Goal: Find specific page/section: Find specific page/section

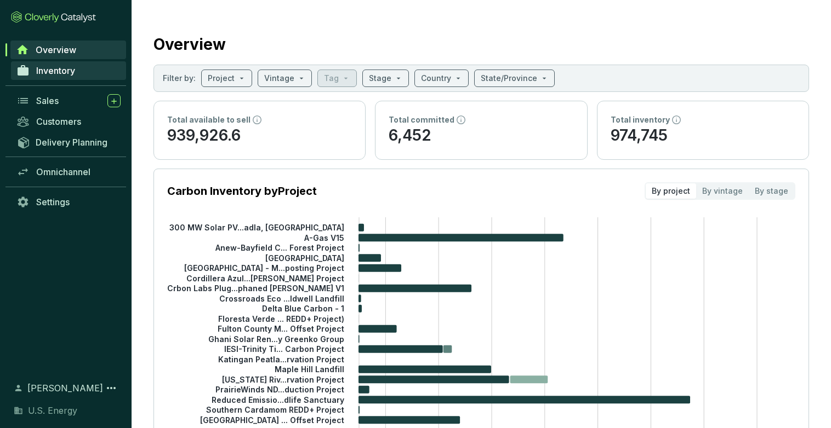
click at [48, 74] on span "Inventory" at bounding box center [55, 70] width 39 height 11
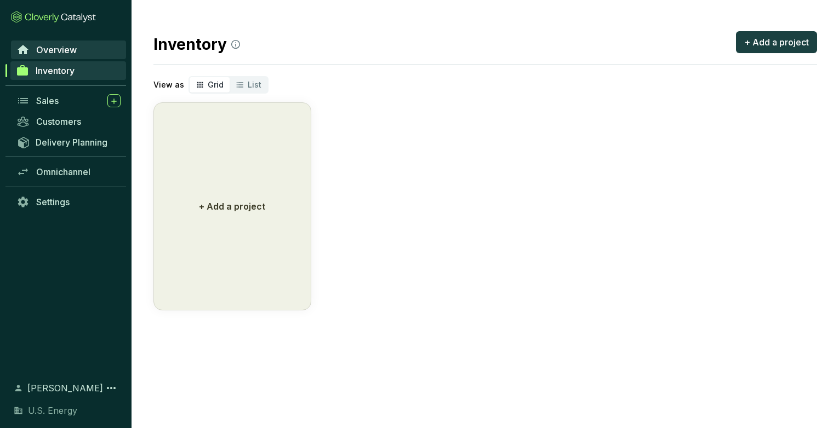
click at [63, 53] on span "Overview" at bounding box center [56, 49] width 41 height 11
